Goal: Task Accomplishment & Management: Manage account settings

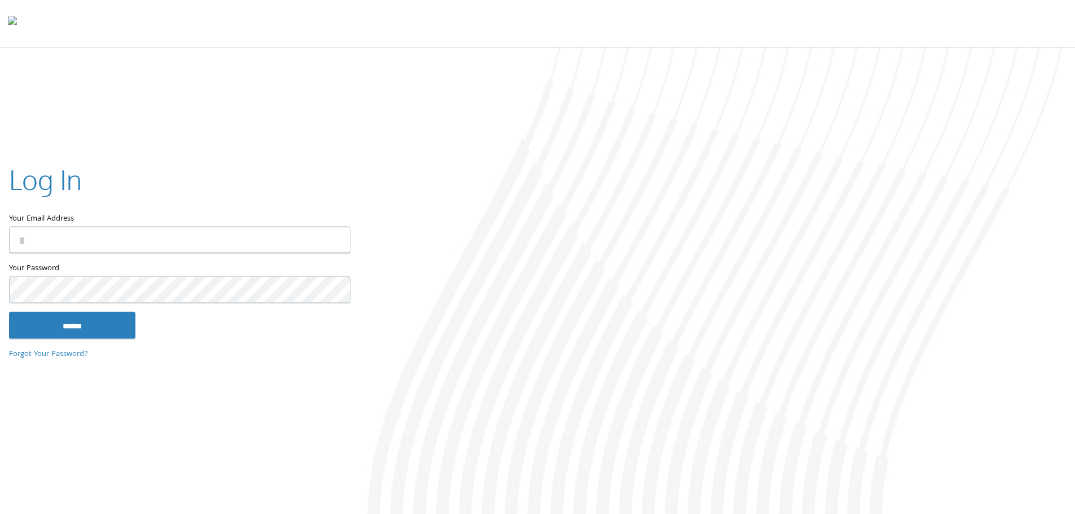
type input "**********"
click at [9, 312] on input "******" at bounding box center [72, 325] width 126 height 27
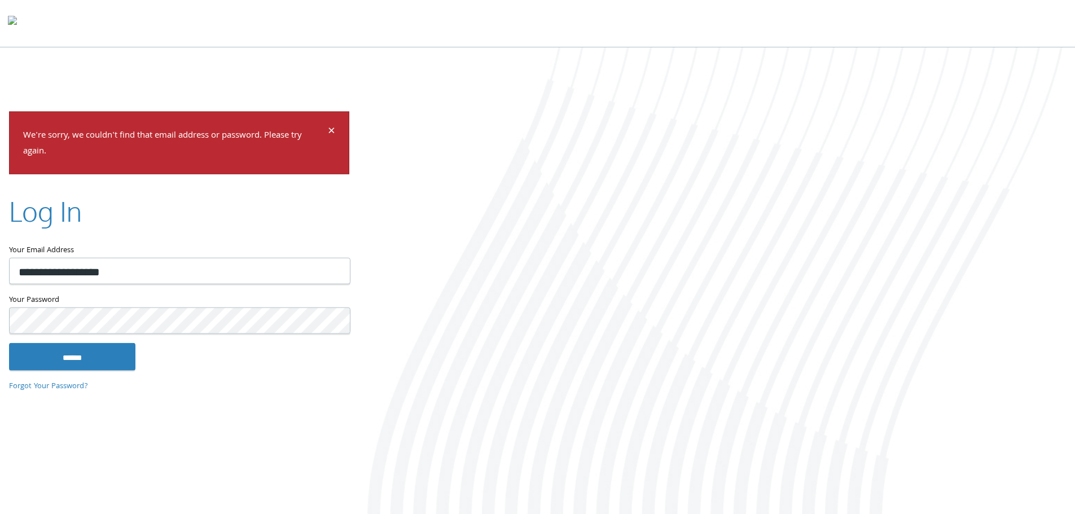
click at [9, 343] on input "******" at bounding box center [72, 356] width 126 height 27
